Goal: Transaction & Acquisition: Purchase product/service

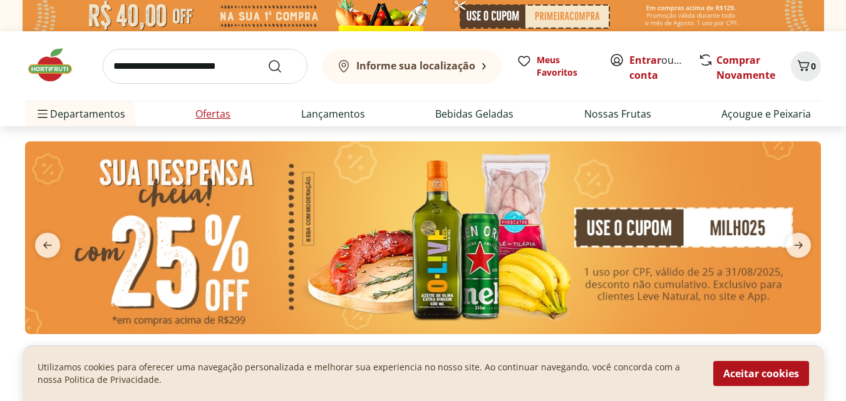
click at [210, 113] on link "Ofertas" at bounding box center [212, 113] width 35 height 15
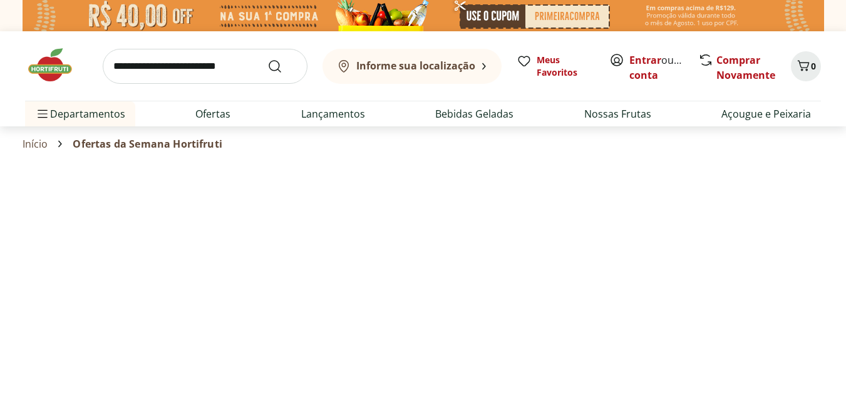
select select "**********"
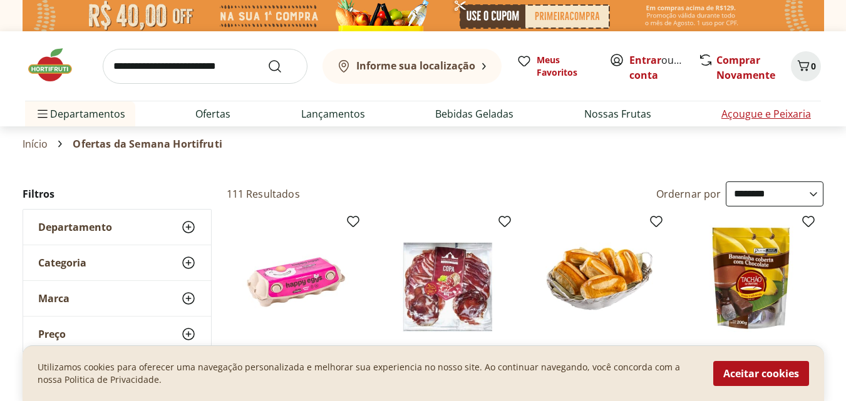
click at [734, 113] on link "Açougue e Peixaria" at bounding box center [766, 113] width 90 height 15
select select "**********"
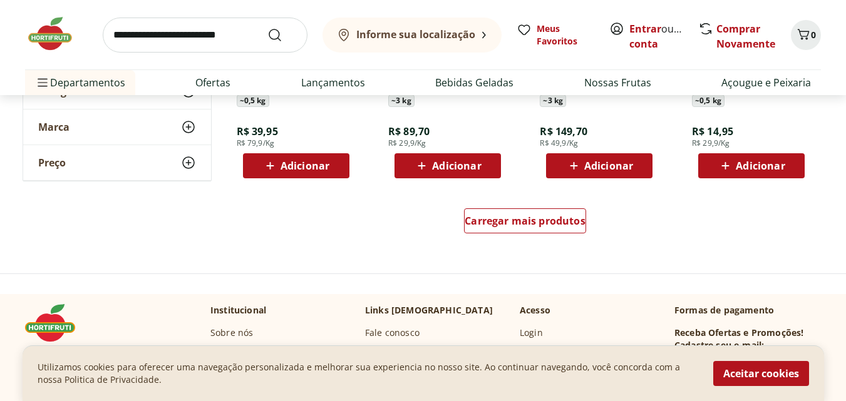
scroll to position [838, 0]
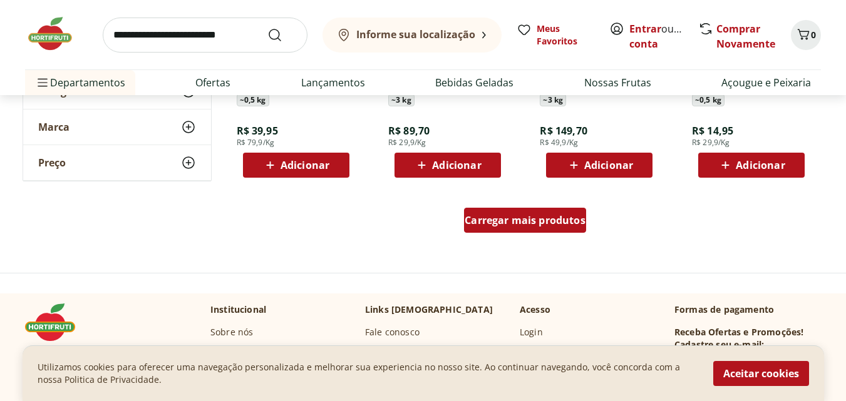
click at [522, 220] on span "Carregar mais produtos" at bounding box center [525, 220] width 121 height 10
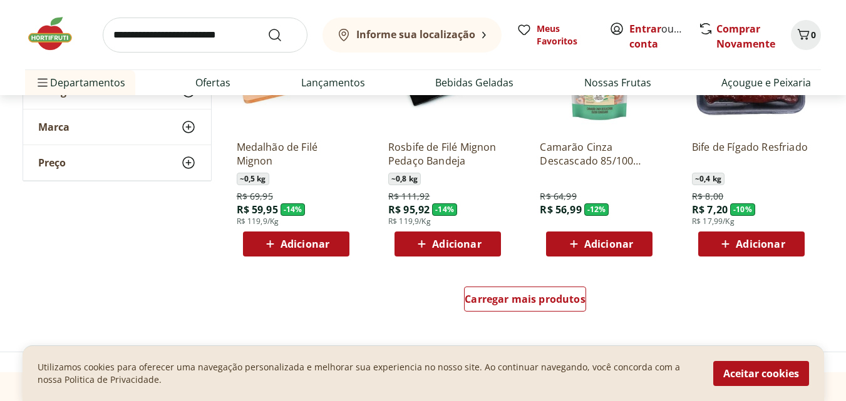
scroll to position [1621, 0]
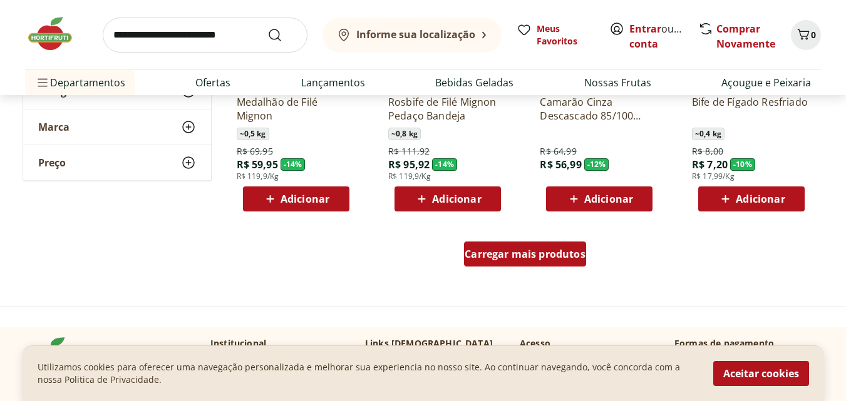
click at [520, 251] on span "Carregar mais produtos" at bounding box center [525, 254] width 121 height 10
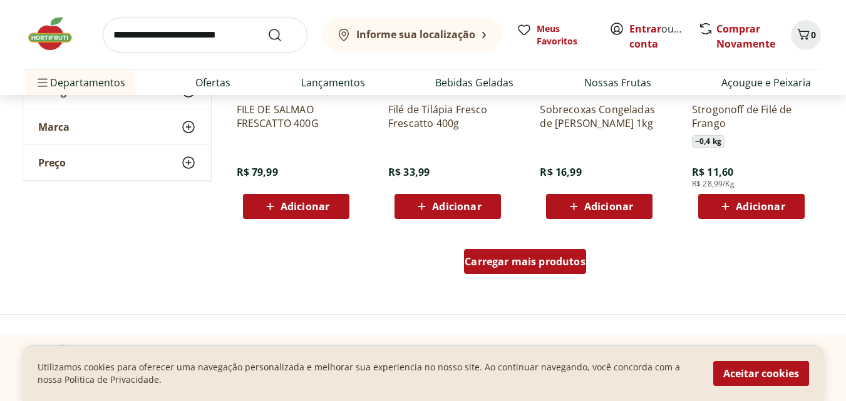
scroll to position [2431, 0]
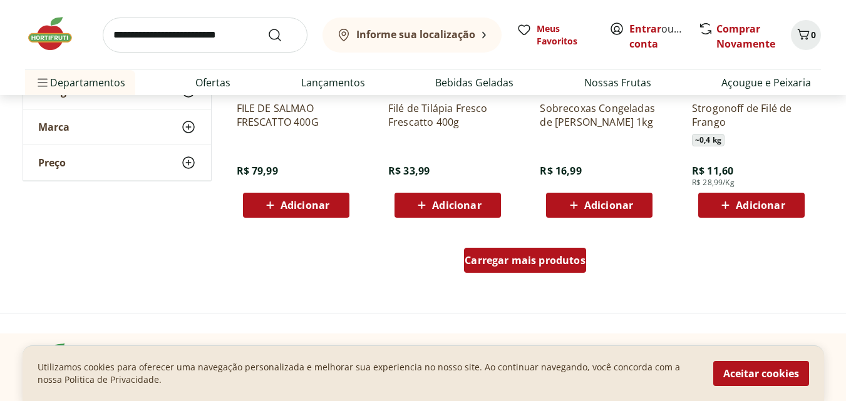
click at [520, 251] on div "Carregar mais produtos" at bounding box center [525, 260] width 122 height 25
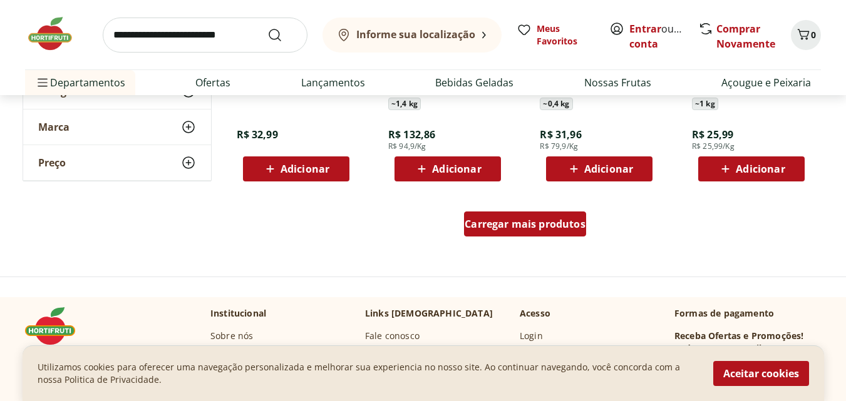
scroll to position [3285, 0]
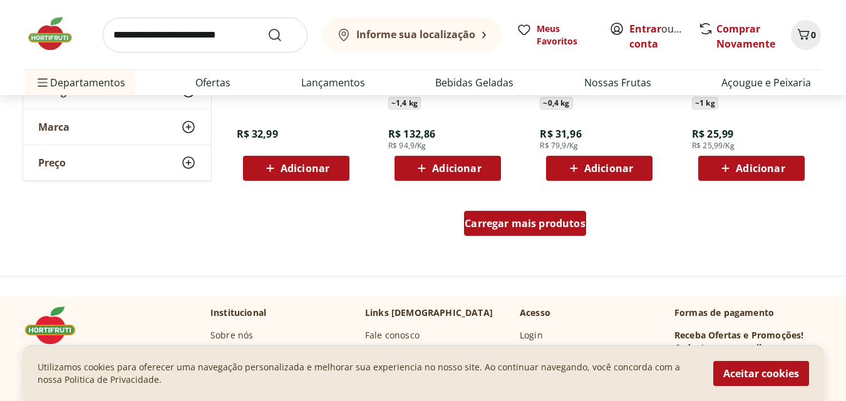
click at [520, 223] on span "Carregar mais produtos" at bounding box center [525, 224] width 121 height 10
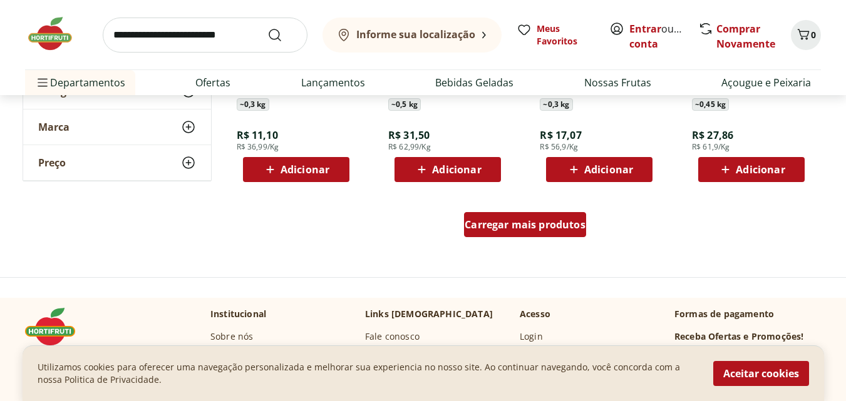
scroll to position [4101, 0]
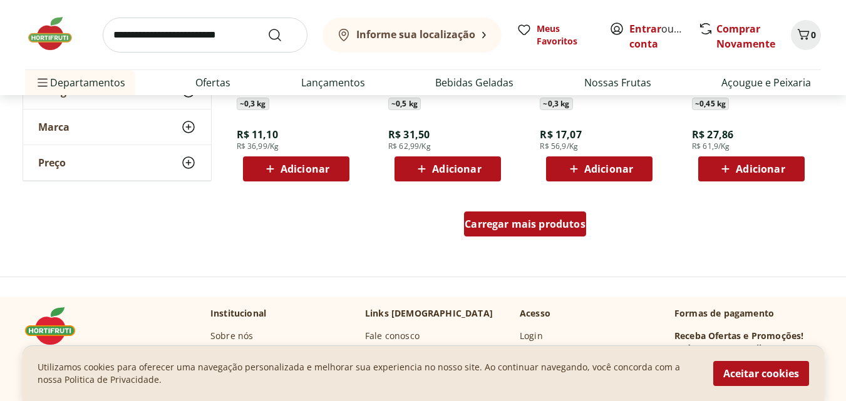
click at [520, 223] on span "Carregar mais produtos" at bounding box center [525, 224] width 121 height 10
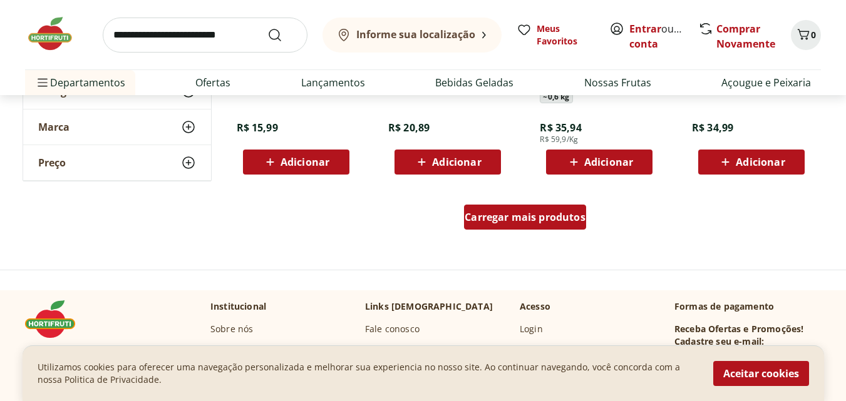
scroll to position [4925, 0]
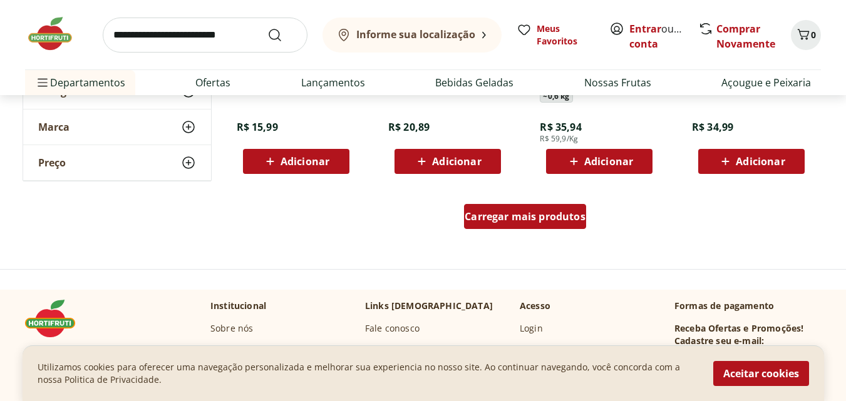
click at [520, 222] on span "Carregar mais produtos" at bounding box center [525, 217] width 121 height 10
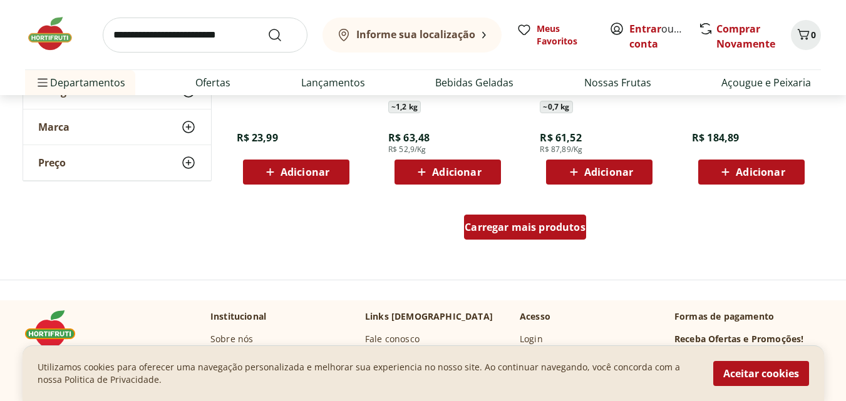
scroll to position [5732, 0]
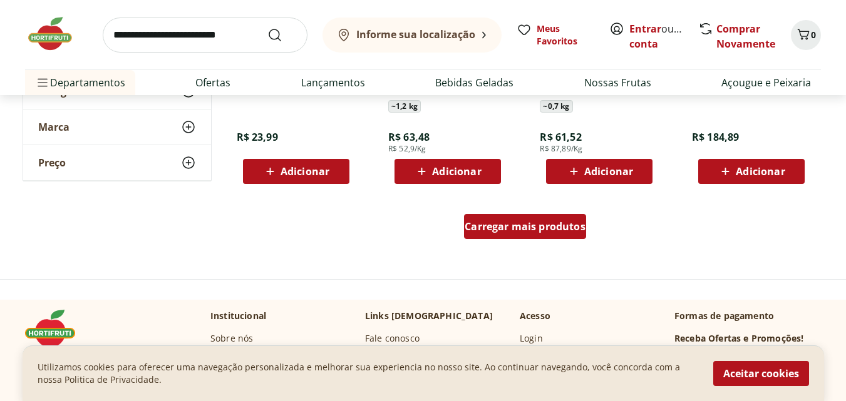
click at [520, 227] on span "Carregar mais produtos" at bounding box center [525, 227] width 121 height 10
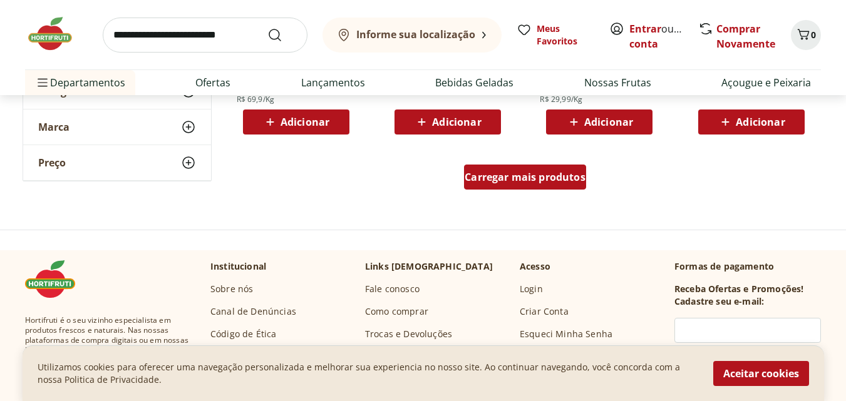
scroll to position [6599, 0]
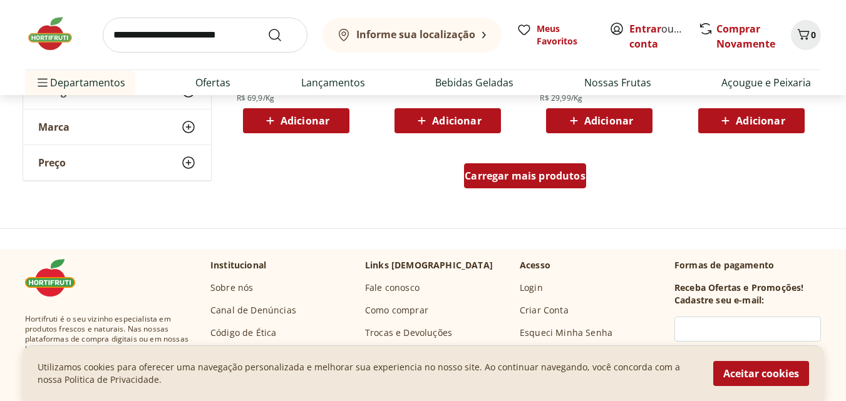
click at [512, 177] on span "Carregar mais produtos" at bounding box center [525, 176] width 121 height 10
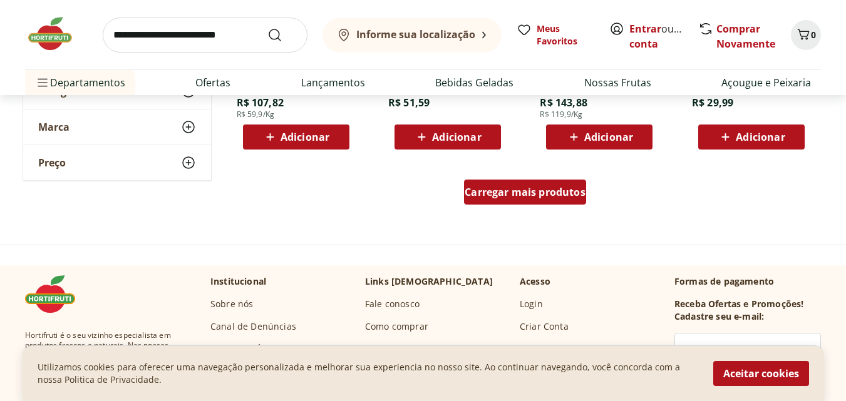
scroll to position [7423, 0]
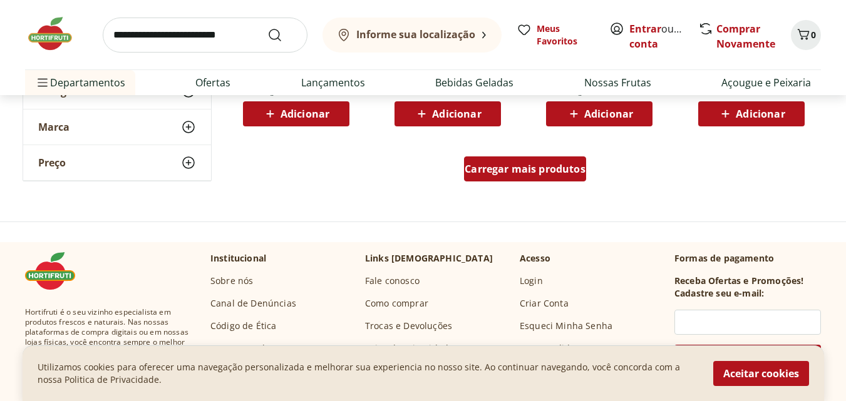
click at [512, 177] on div "Carregar mais produtos" at bounding box center [525, 169] width 122 height 25
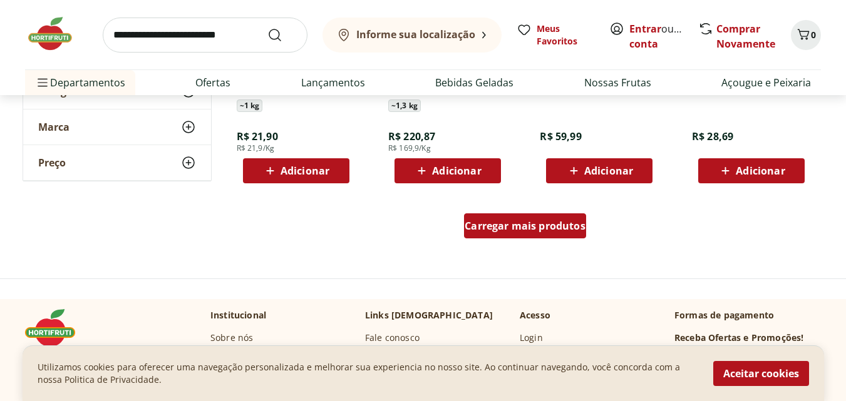
scroll to position [8184, 0]
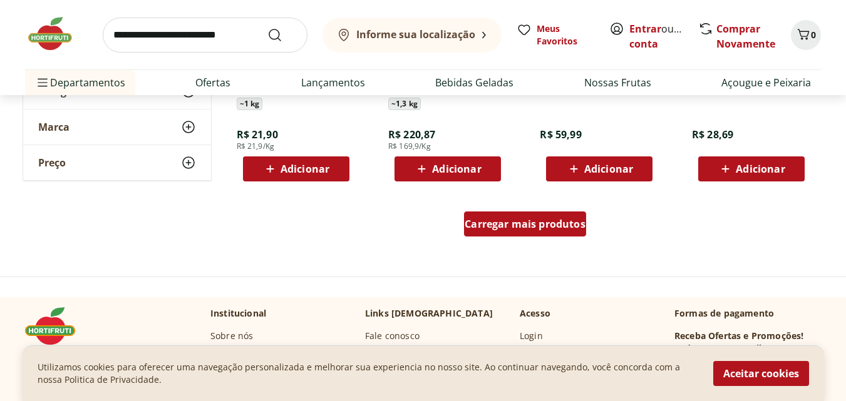
click at [517, 229] on span "Carregar mais produtos" at bounding box center [525, 224] width 121 height 10
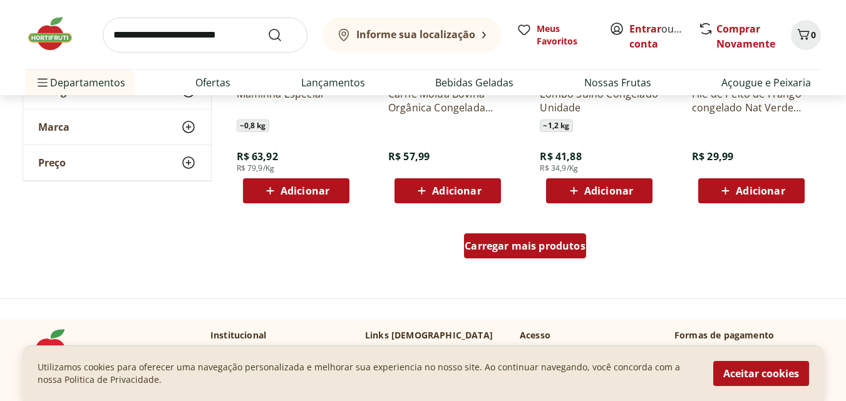
scroll to position [8980, 0]
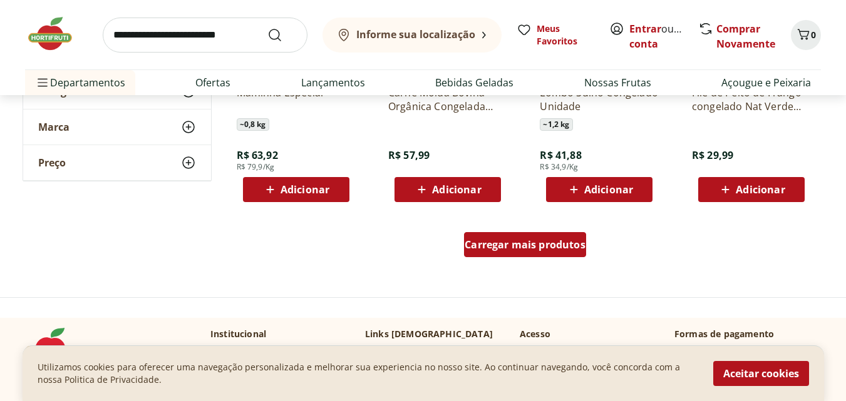
click at [517, 240] on span "Carregar mais produtos" at bounding box center [525, 245] width 121 height 10
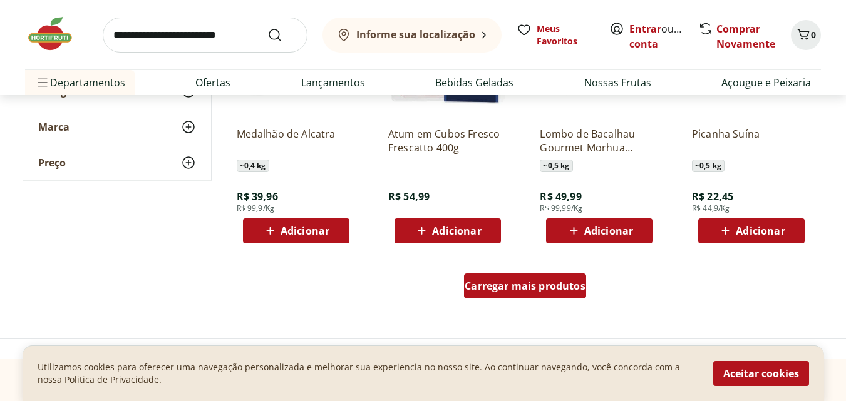
scroll to position [9760, 0]
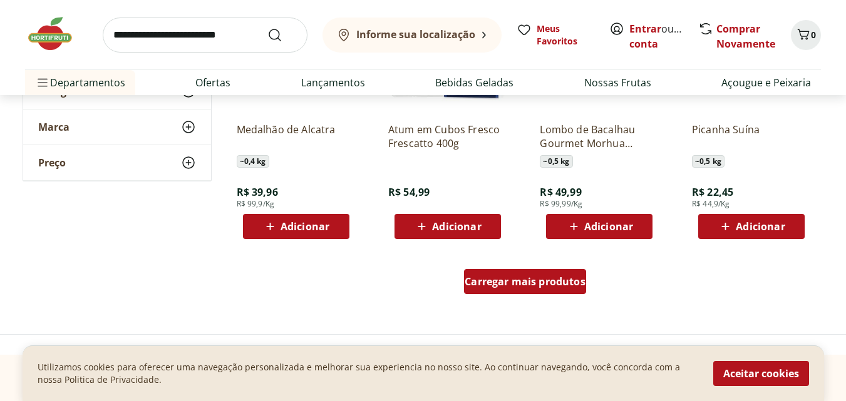
click at [515, 280] on span "Carregar mais produtos" at bounding box center [525, 282] width 121 height 10
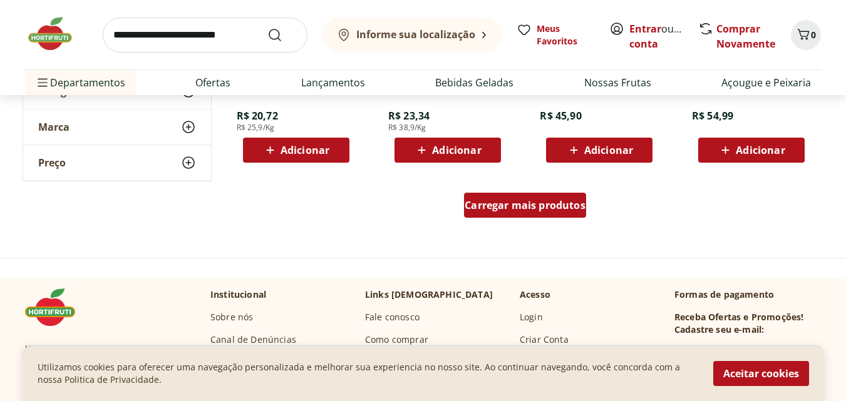
scroll to position [10654, 0]
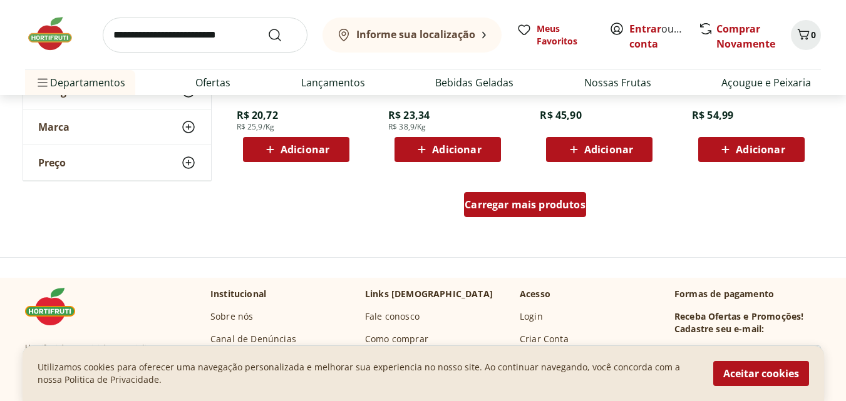
click at [519, 208] on span "Carregar mais produtos" at bounding box center [525, 205] width 121 height 10
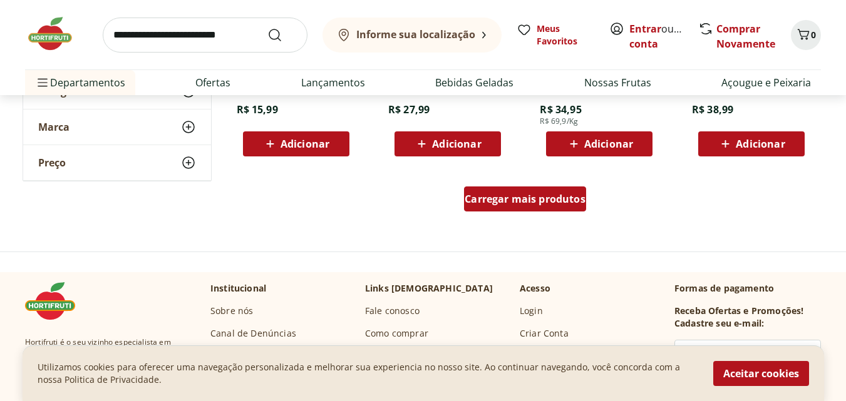
scroll to position [11477, 0]
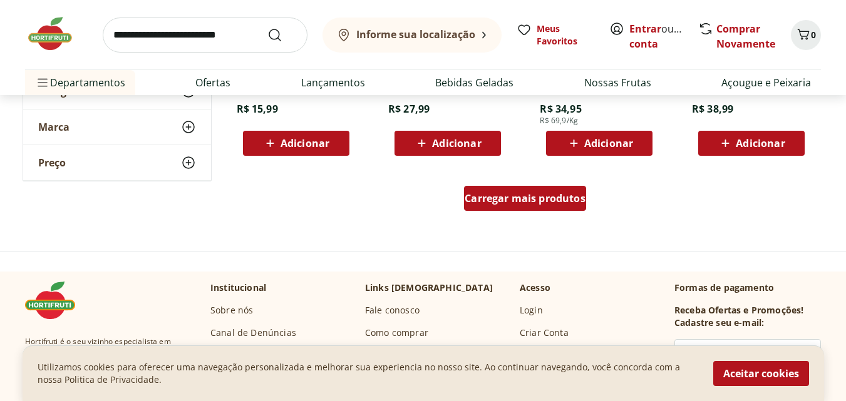
click at [519, 208] on div "Carregar mais produtos" at bounding box center [525, 198] width 122 height 25
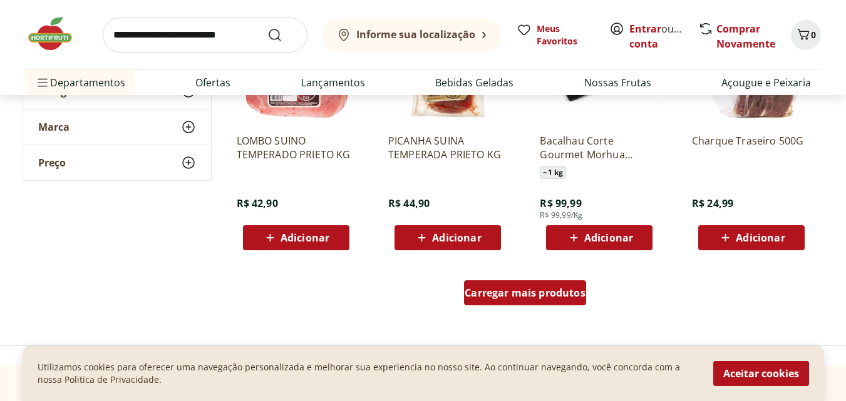
scroll to position [12199, 0]
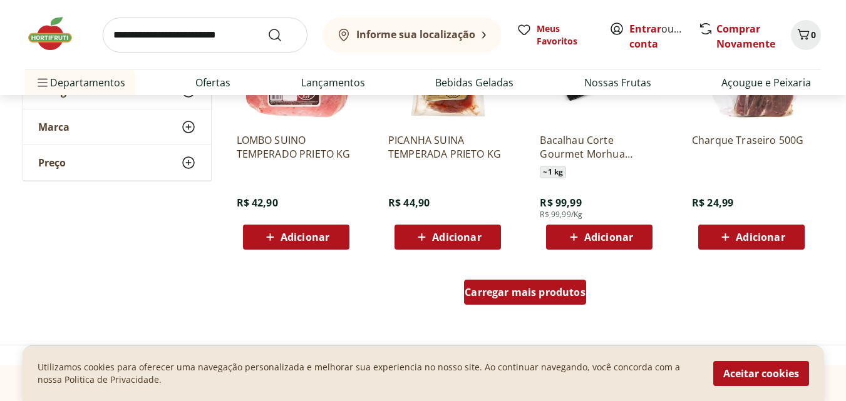
click at [522, 294] on span "Carregar mais produtos" at bounding box center [525, 292] width 121 height 10
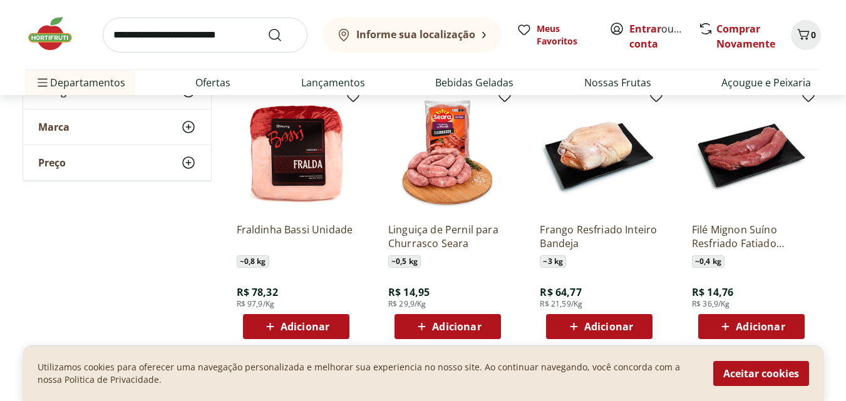
scroll to position [12926, 0]
